Goal: Use online tool/utility: Utilize a website feature to perform a specific function

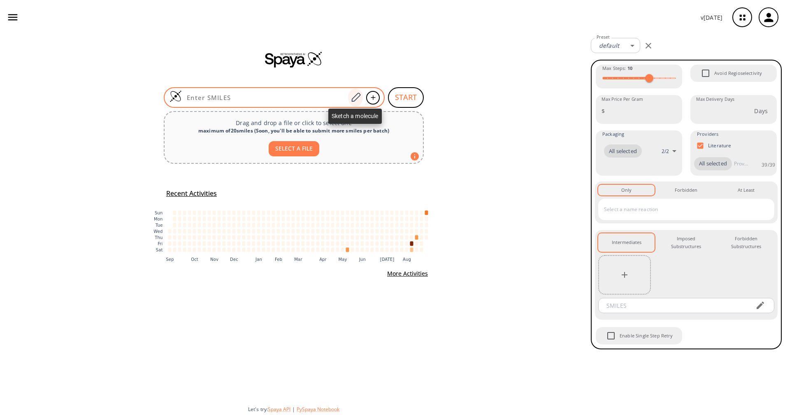
click at [353, 97] on icon at bounding box center [355, 97] width 11 height 11
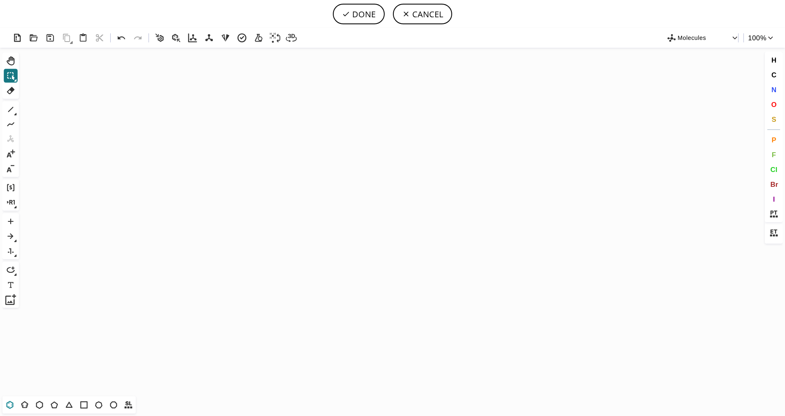
click at [9, 405] on icon at bounding box center [10, 404] width 11 height 11
click at [317, 220] on icon "Created with [PERSON_NAME] 2.3.0" at bounding box center [392, 222] width 740 height 348
click at [27, 402] on icon at bounding box center [24, 404] width 11 height 11
click at [773, 116] on span "S" at bounding box center [773, 119] width 5 height 8
click at [344, 235] on tspan "S" at bounding box center [344, 235] width 4 height 6
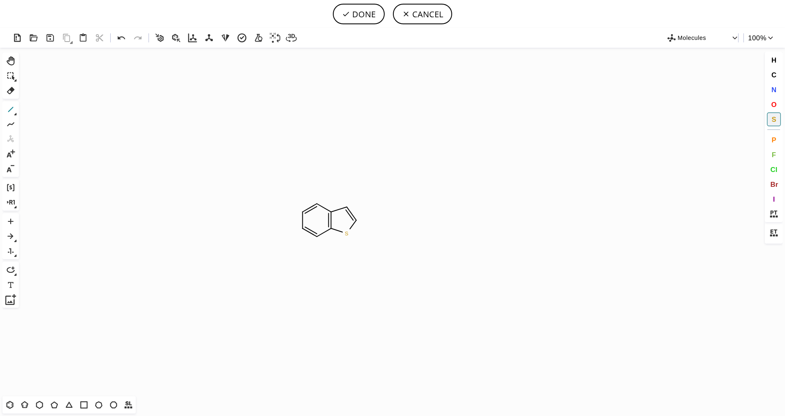
click at [13, 113] on icon at bounding box center [10, 109] width 11 height 11
click at [13, 107] on icon at bounding box center [10, 109] width 5 height 5
click at [41, 109] on icon at bounding box center [42, 109] width 9 height 9
click at [776, 109] on button "O" at bounding box center [774, 104] width 14 height 14
click at [381, 234] on tspan "O" at bounding box center [383, 233] width 4 height 6
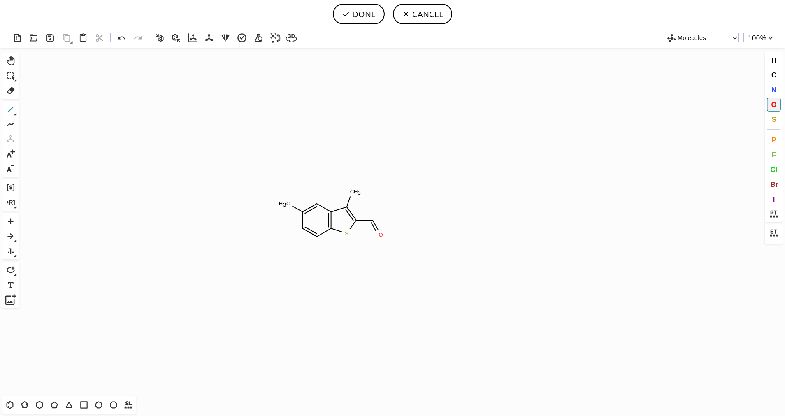
click at [9, 109] on icon at bounding box center [10, 109] width 11 height 11
click at [777, 104] on button "O" at bounding box center [774, 104] width 14 height 14
click at [380, 209] on tspan "O" at bounding box center [378, 212] width 4 height 6
click at [361, 12] on button "DONE" at bounding box center [359, 14] width 52 height 21
type input "C1(C)C=CC2SC(C(OC)=O)=C(C)C=2C=1"
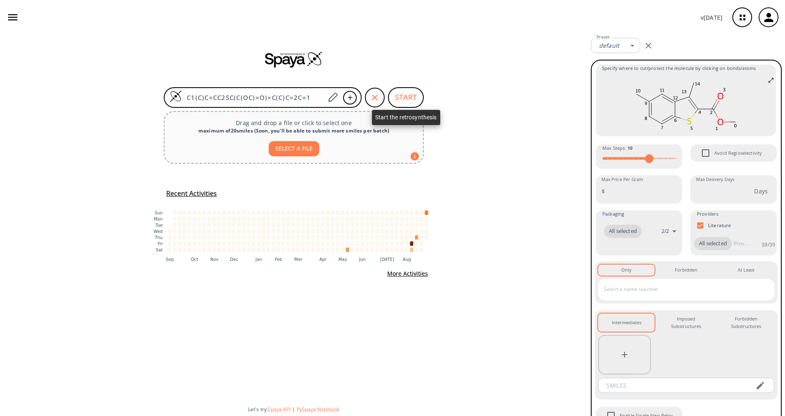
click at [413, 98] on button "START" at bounding box center [406, 97] width 36 height 21
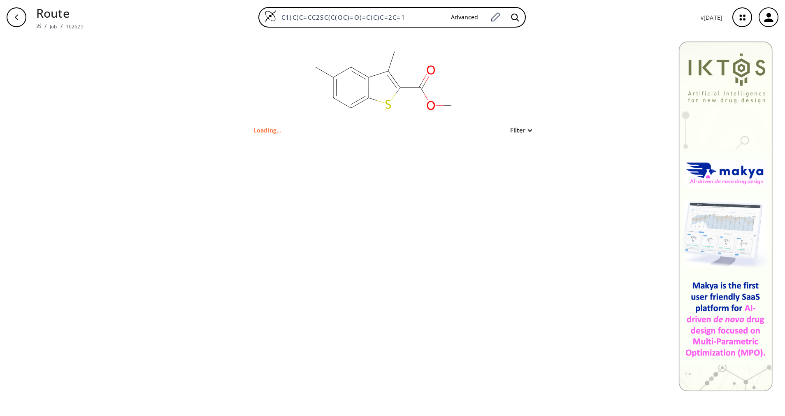
type input "S1C(C(OC)=O)=C(C)C2C=C(C)C=CC1=2"
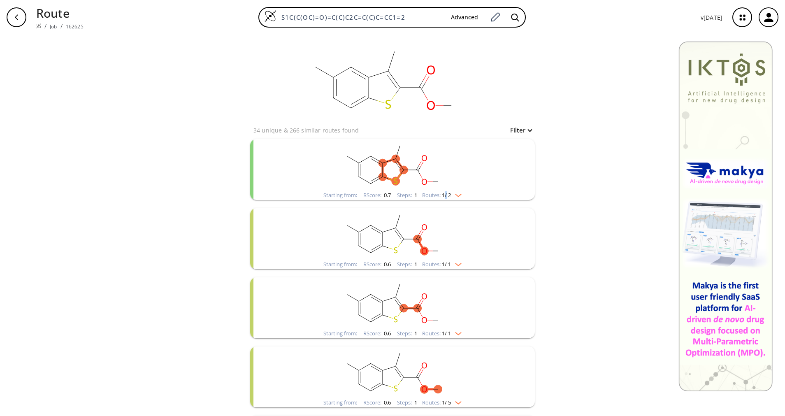
click at [442, 195] on span "1 / 2" at bounding box center [446, 194] width 9 height 5
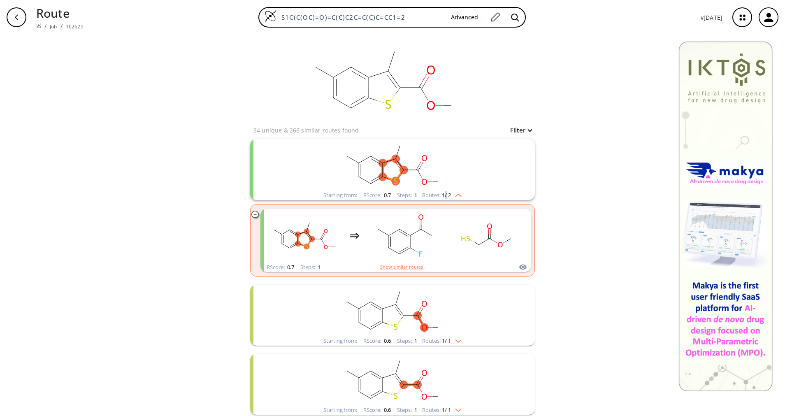
click at [451, 195] on img "clusters" at bounding box center [456, 193] width 11 height 7
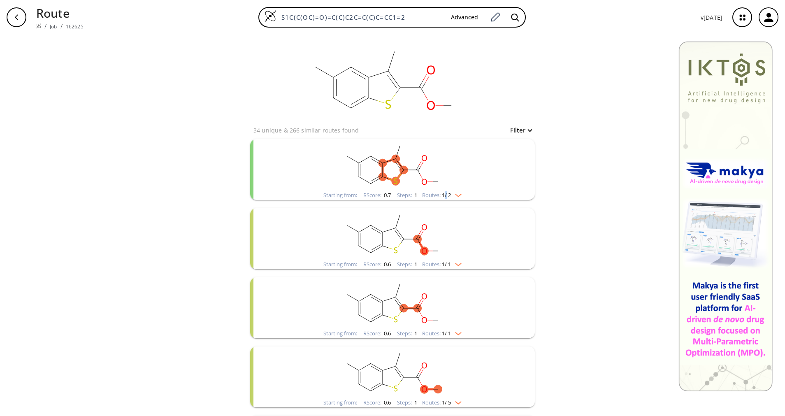
click at [455, 264] on img "clusters" at bounding box center [456, 263] width 11 height 7
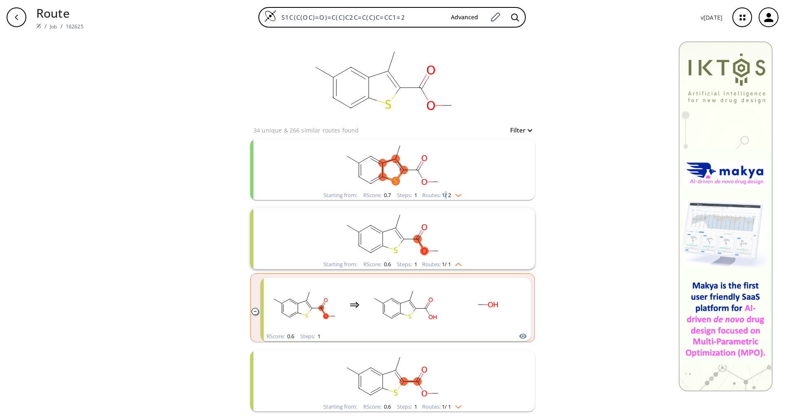
click at [455, 264] on img "clusters" at bounding box center [456, 263] width 11 height 7
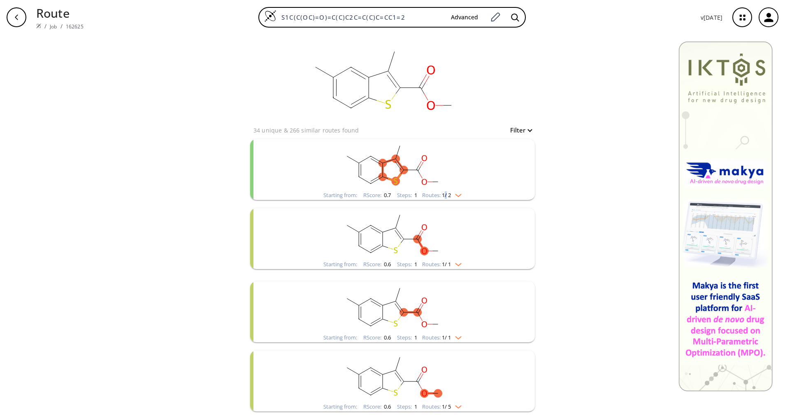
click at [442, 198] on span "1 / 2" at bounding box center [446, 194] width 9 height 5
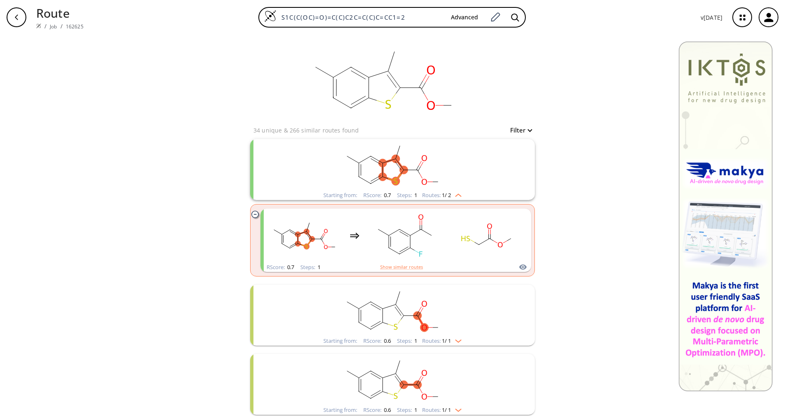
click at [442, 198] on span "1 / 2" at bounding box center [446, 194] width 9 height 5
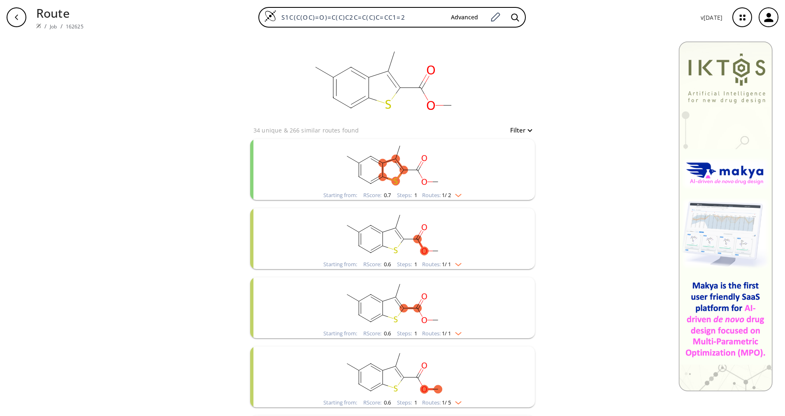
click at [456, 260] on img "clusters" at bounding box center [456, 263] width 11 height 7
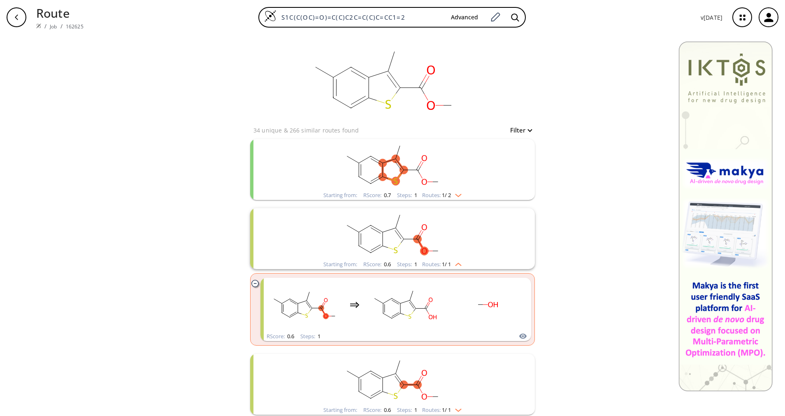
click at [456, 260] on img "clusters" at bounding box center [456, 263] width 11 height 7
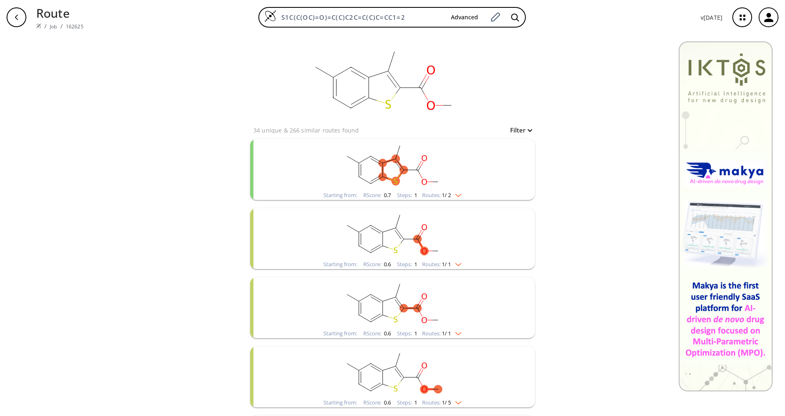
scroll to position [62, 0]
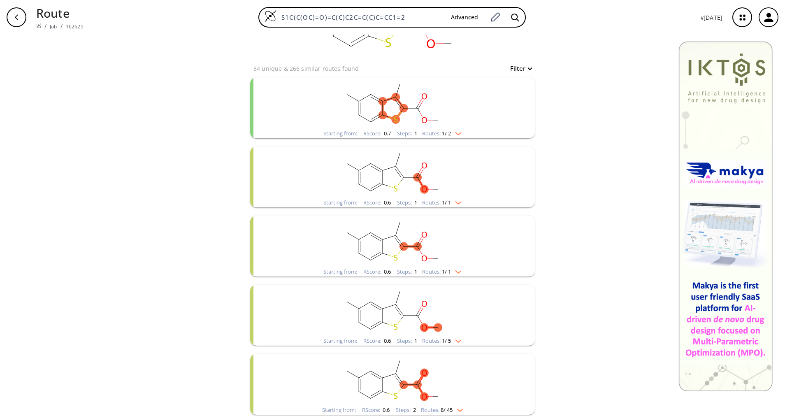
click at [450, 265] on rect "clusters" at bounding box center [392, 240] width 214 height 51
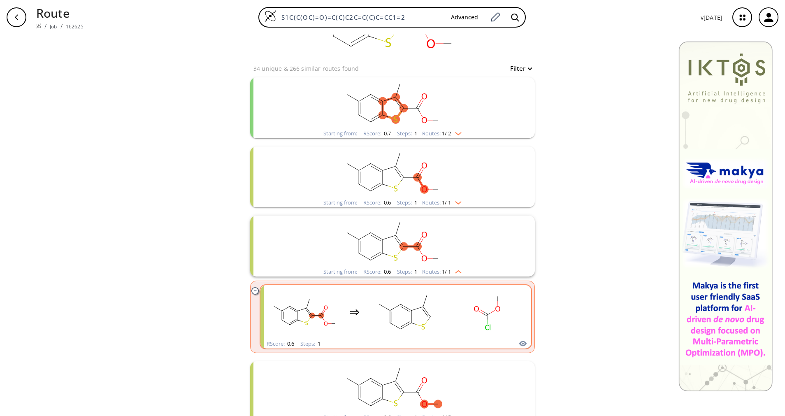
click at [456, 320] on rect "clusters" at bounding box center [487, 311] width 74 height 51
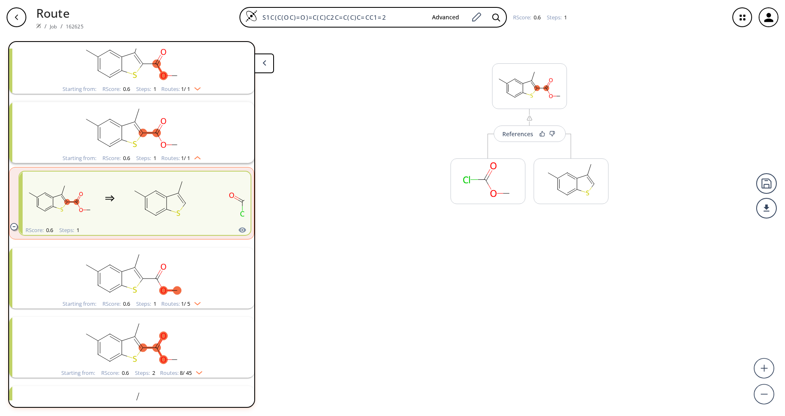
scroll to position [157, 0]
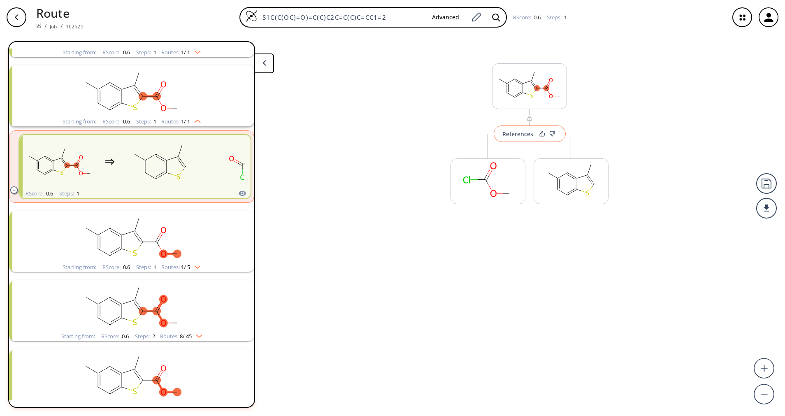
click at [515, 137] on div "References" at bounding box center [517, 133] width 31 height 5
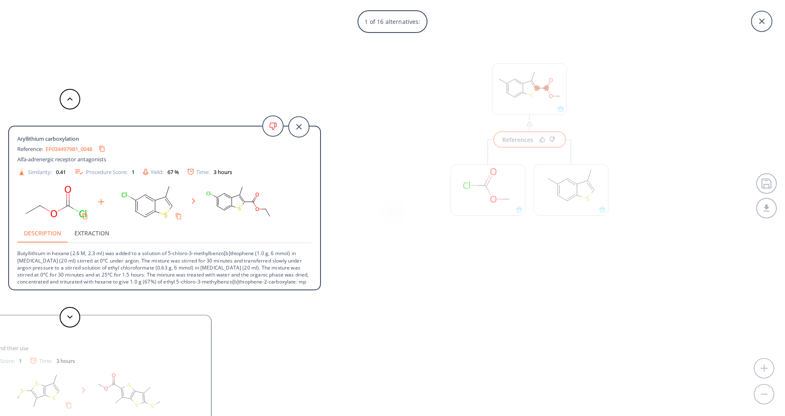
click at [166, 271] on p "Butyllithium in hexane (2.6 M, 2.3 ml) was added to a solution of 5-chloro-3-me…" at bounding box center [164, 267] width 294 height 49
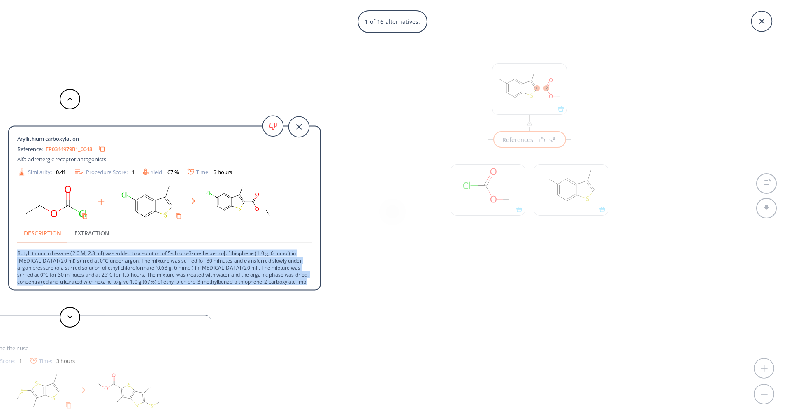
click at [166, 271] on p "Butyllithium in hexane (2.6 M, 2.3 ml) was added to a solution of 5-chloro-3-me…" at bounding box center [164, 267] width 294 height 49
copy div "Butyllithium in hexane (2.6 M, 2.3 ml) was added to a solution of 5-chloro-3-me…"
